Goal: Book appointment/travel/reservation

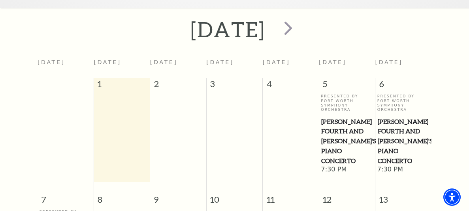
scroll to position [299, 0]
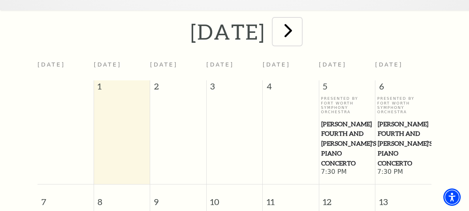
click at [299, 31] on span "next" at bounding box center [288, 30] width 23 height 23
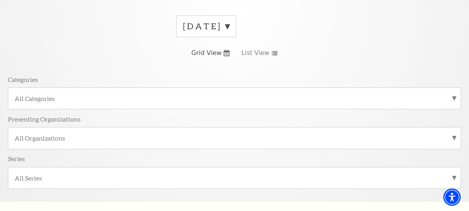
scroll to position [111, 0]
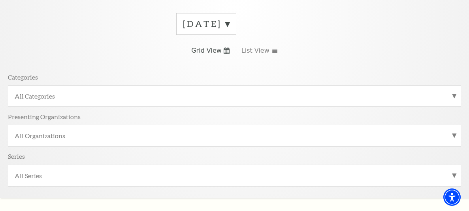
click at [229, 24] on label "[DATE]" at bounding box center [206, 24] width 47 height 12
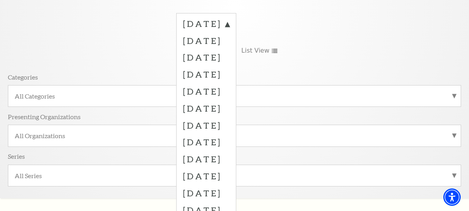
click at [393, 31] on div "[DATE] [DATE] [DATE] [DATE] [DATE] [DATE] [DATE] [DATE] [DATE] [DATE] [DATE] [D…" at bounding box center [234, 102] width 453 height 190
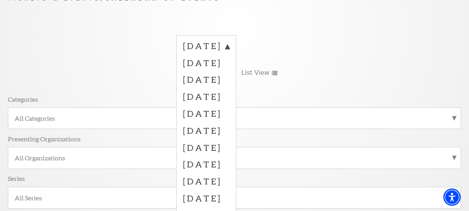
scroll to position [92, 0]
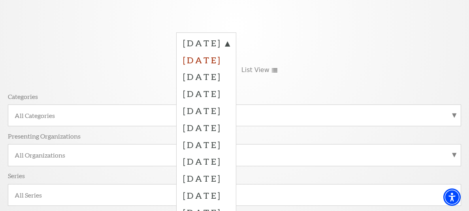
click at [211, 57] on label "[DATE]" at bounding box center [206, 59] width 47 height 17
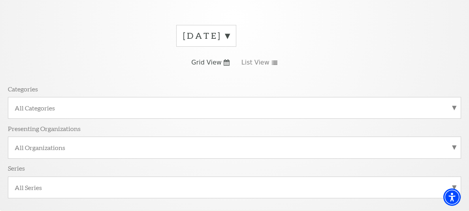
scroll to position [102, 0]
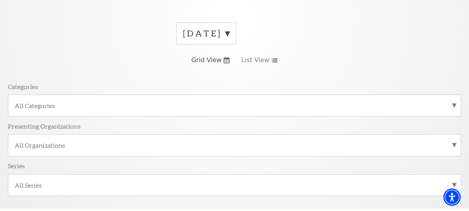
click at [229, 34] on label "[DATE]" at bounding box center [206, 33] width 47 height 12
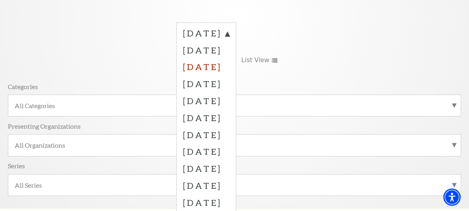
click at [229, 69] on label "[DATE]" at bounding box center [206, 66] width 47 height 17
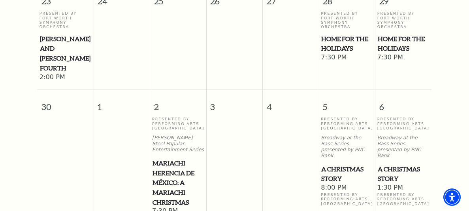
scroll to position [0, 0]
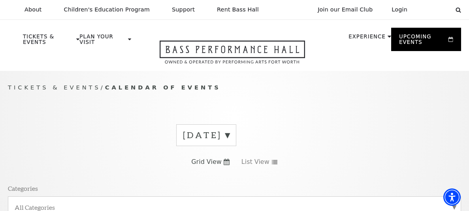
click at [229, 134] on label "[DATE]" at bounding box center [206, 135] width 47 height 12
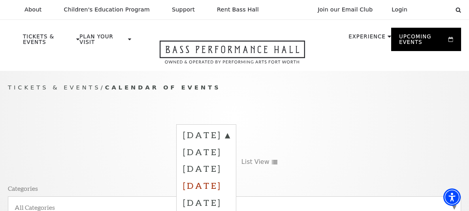
click at [229, 184] on label "[DATE]" at bounding box center [206, 185] width 47 height 17
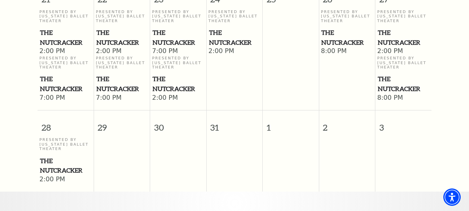
scroll to position [891, 0]
